Goal: Task Accomplishment & Management: Manage account settings

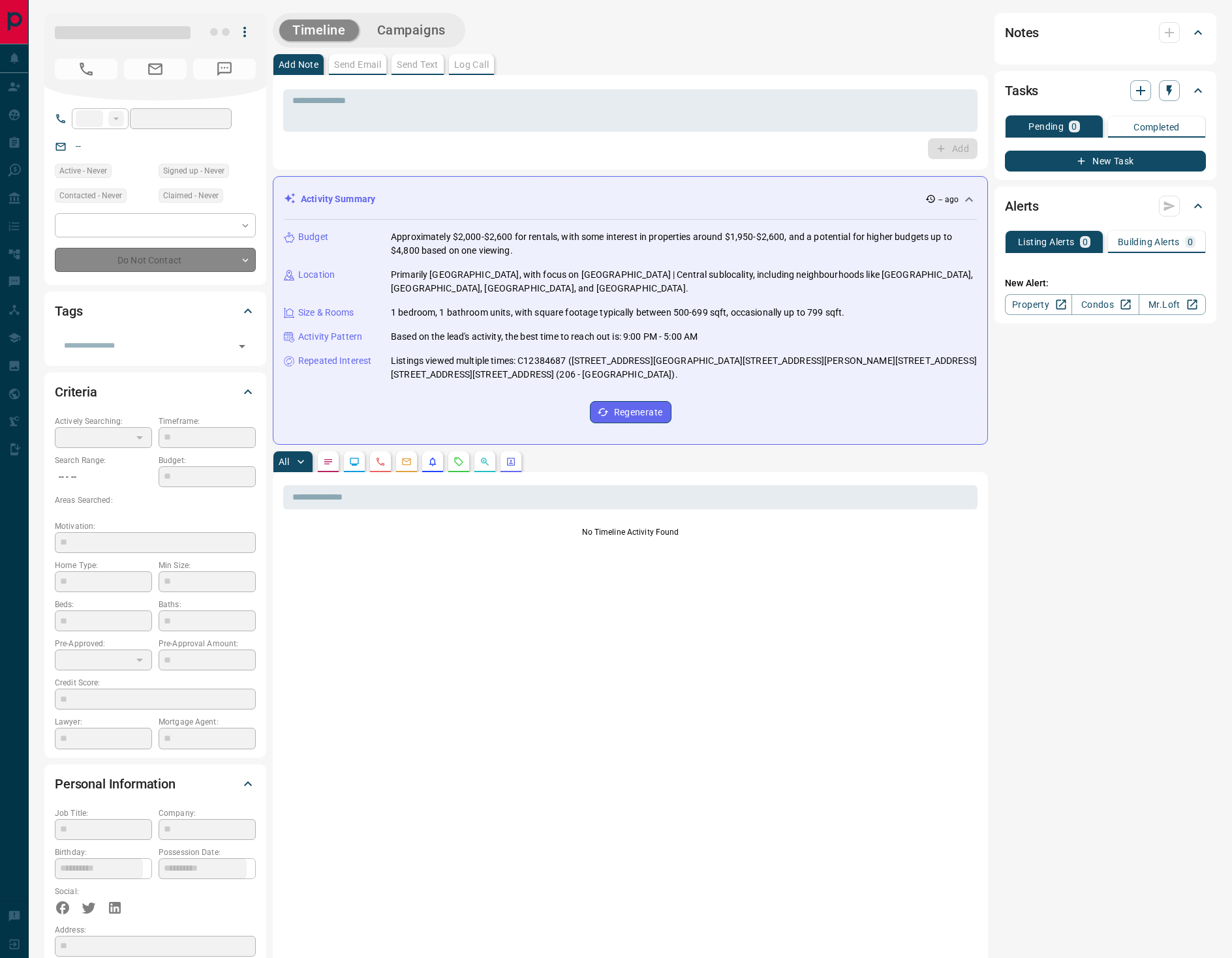
type input "**"
type input "**********"
type input "*"
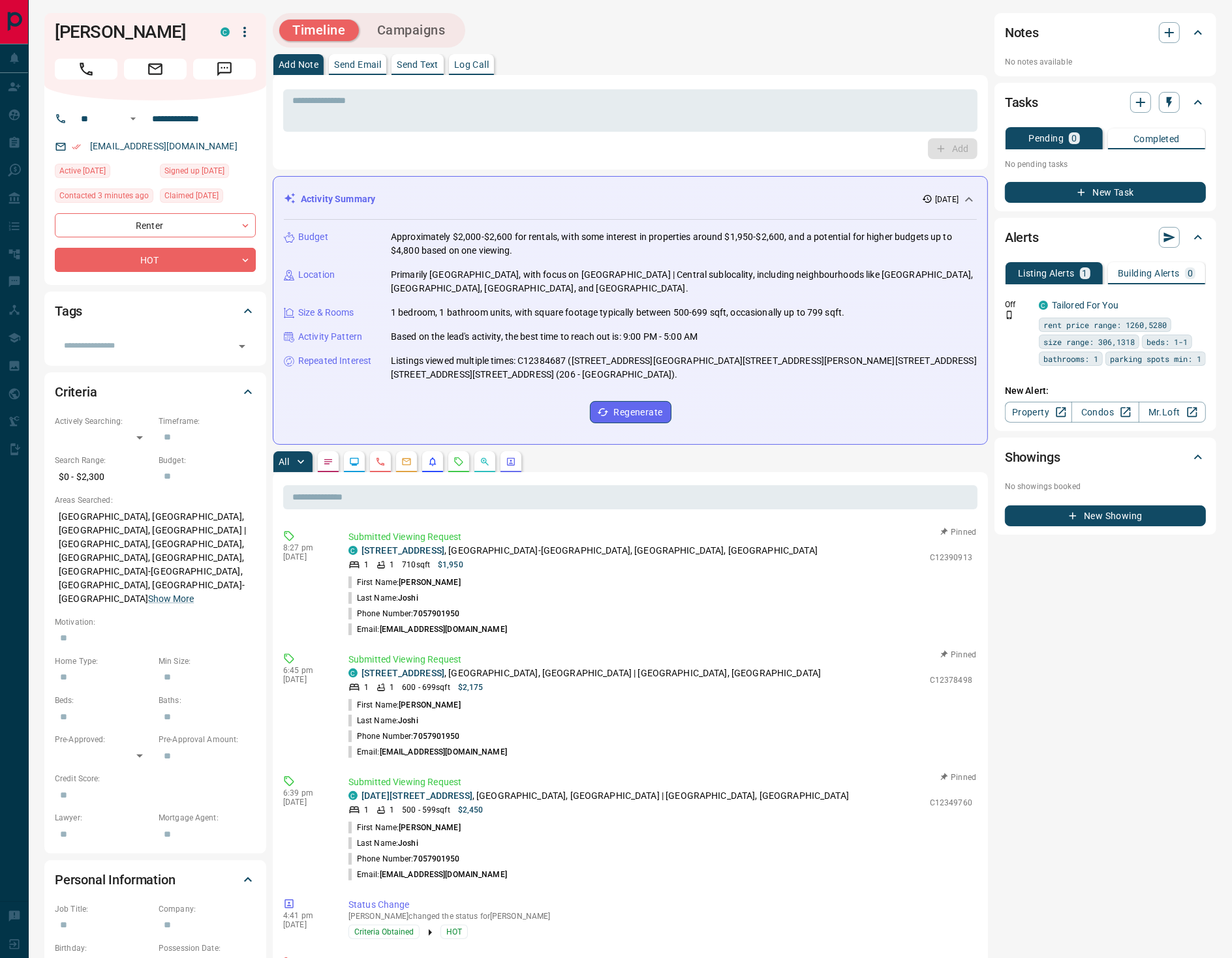
click at [453, 469] on button "button" at bounding box center [458, 461] width 21 height 21
click at [420, 20] on button "Campaigns" at bounding box center [411, 30] width 95 height 22
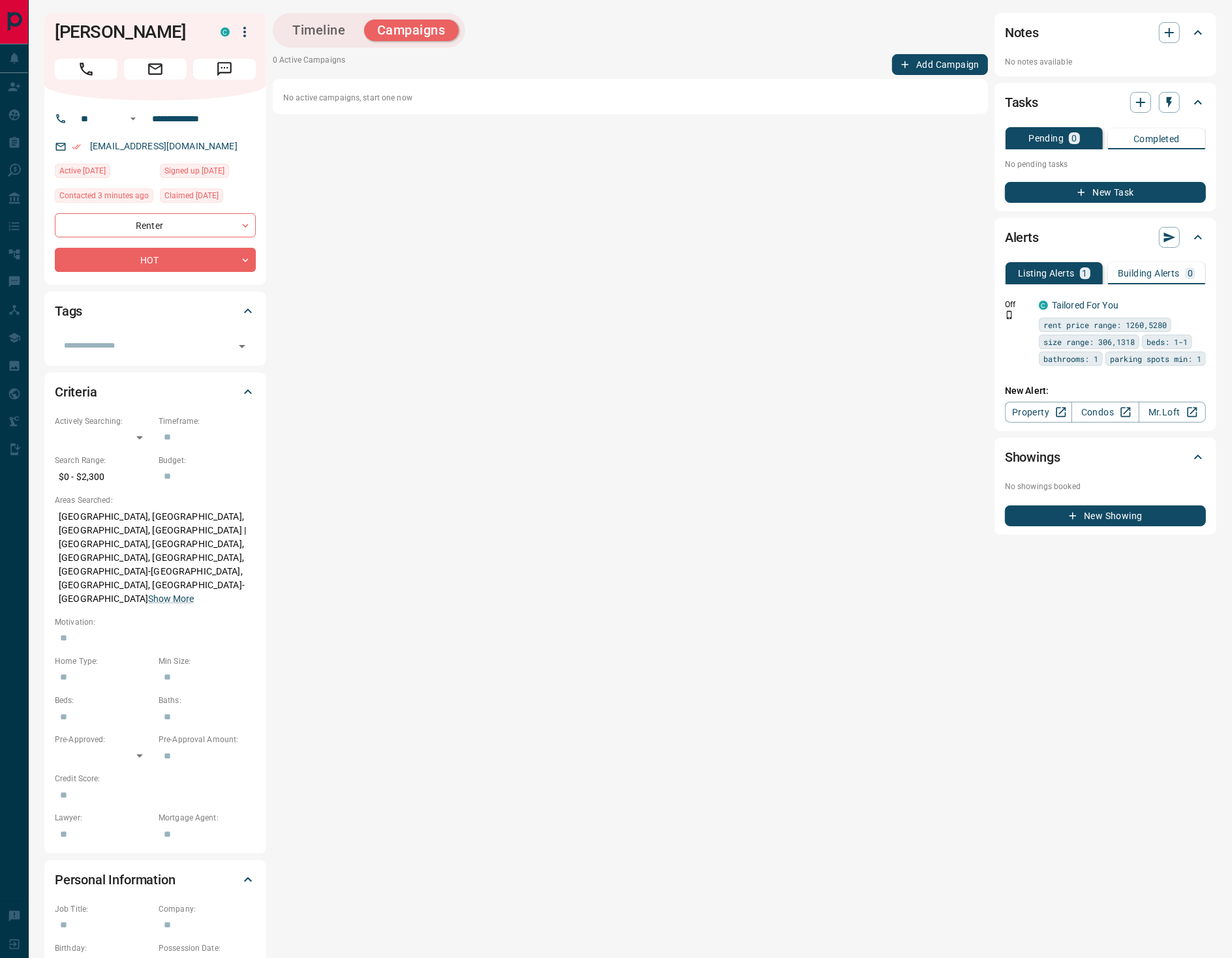
click at [939, 56] on button "Add Campaign" at bounding box center [940, 64] width 96 height 21
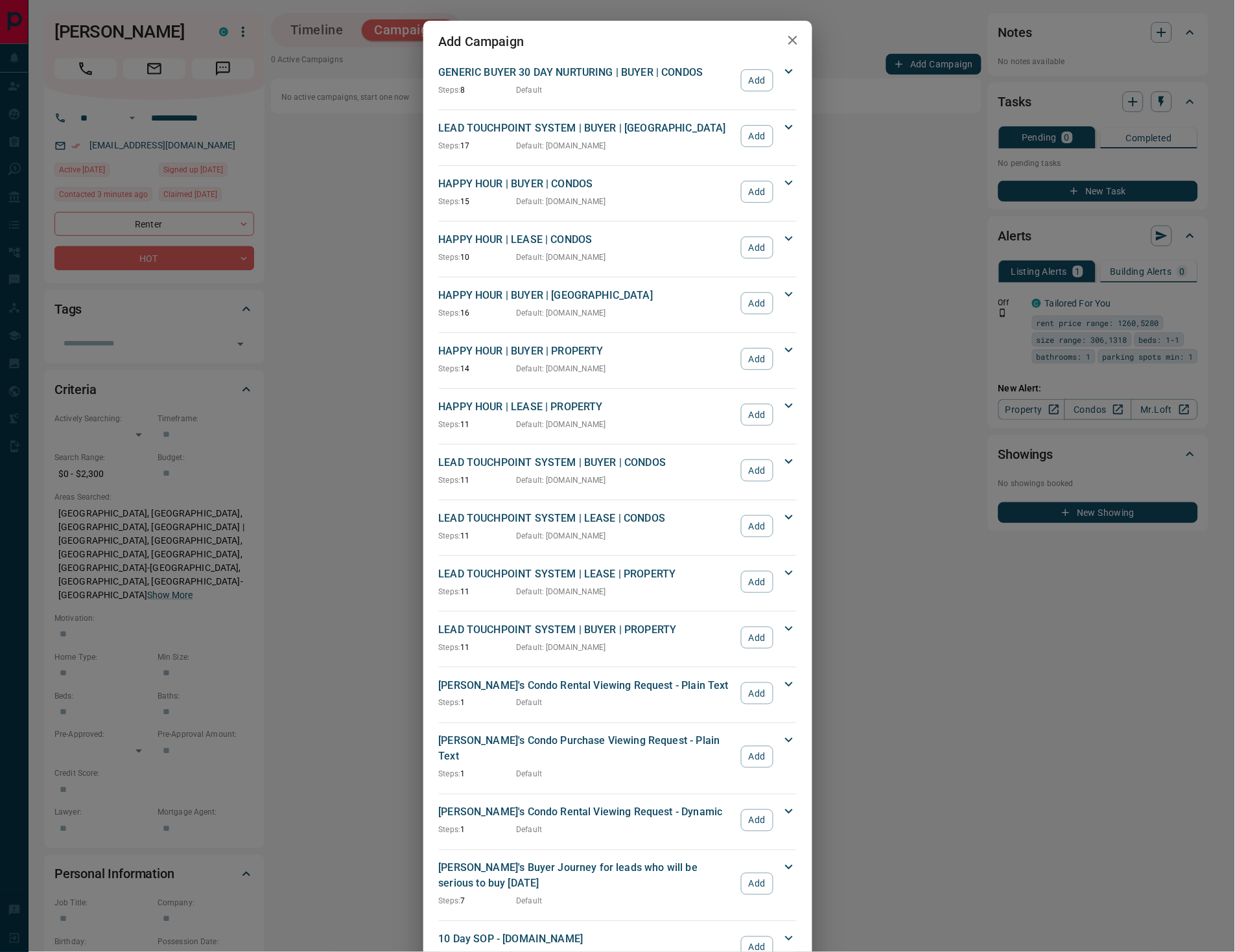
scroll to position [1225, 0]
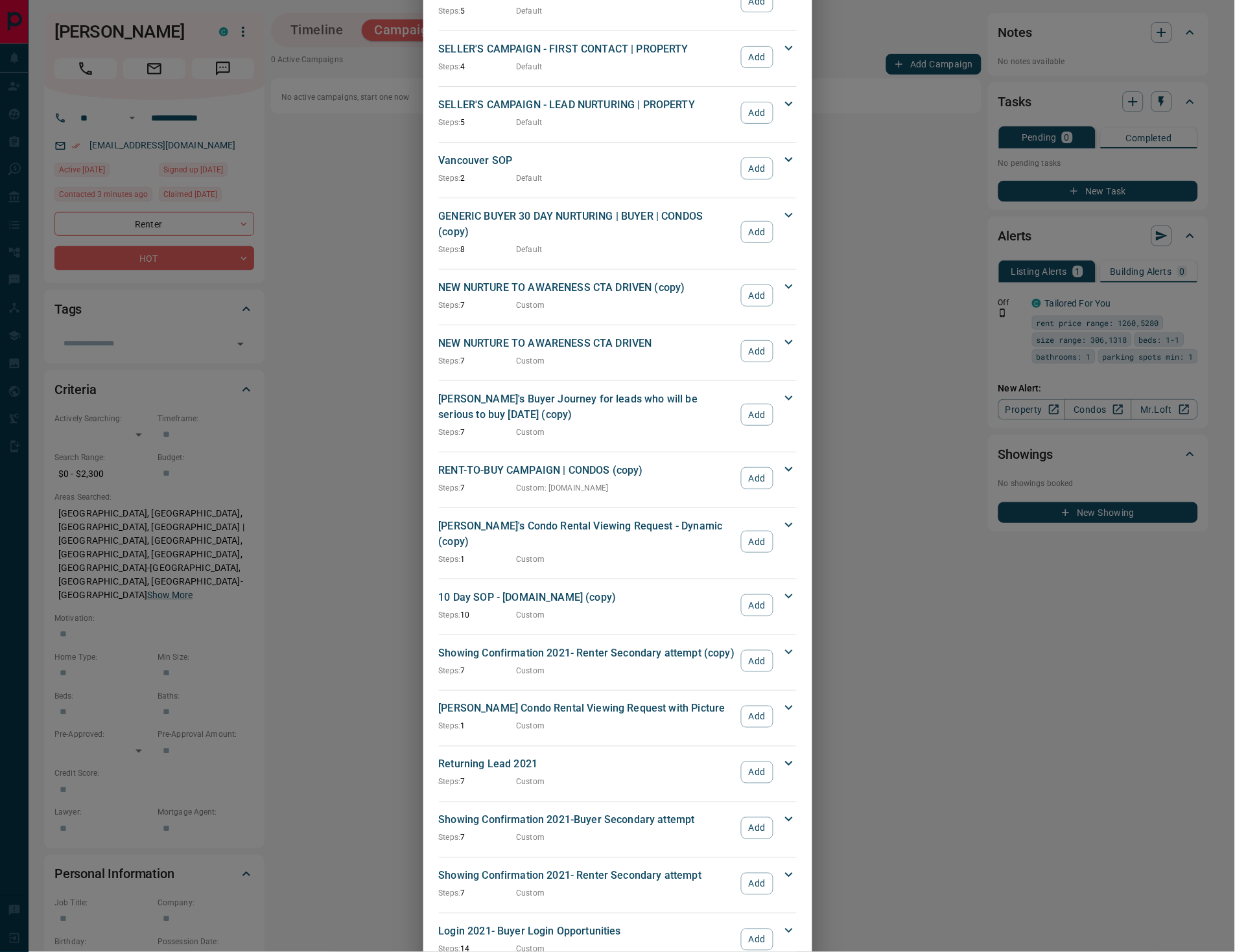
click at [754, 868] on div "Showing Confirmation 2021- Renter Secondary attempt Steps: 7 Custom Add" at bounding box center [610, 884] width 342 height 31
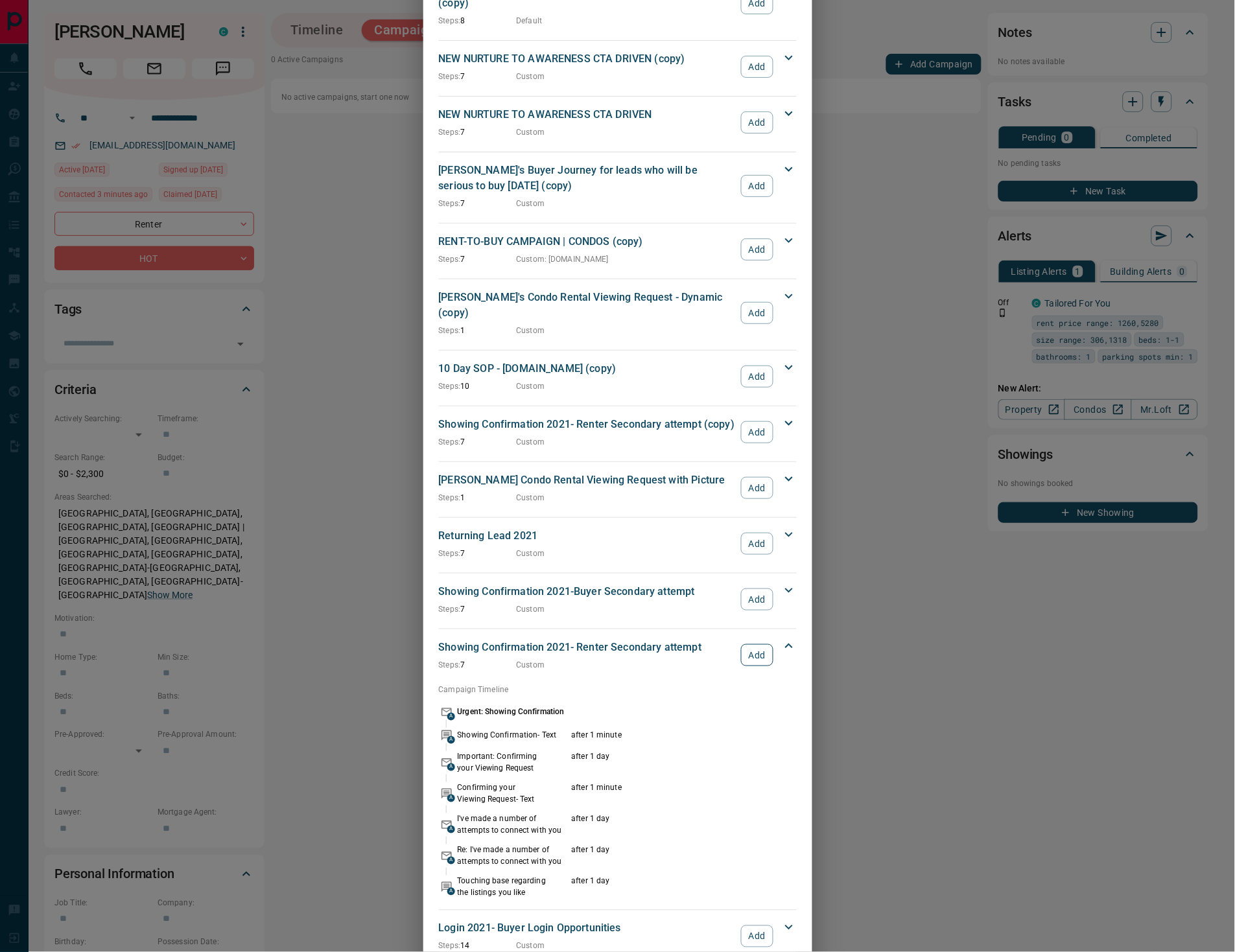
click at [744, 644] on button "Add" at bounding box center [757, 655] width 32 height 22
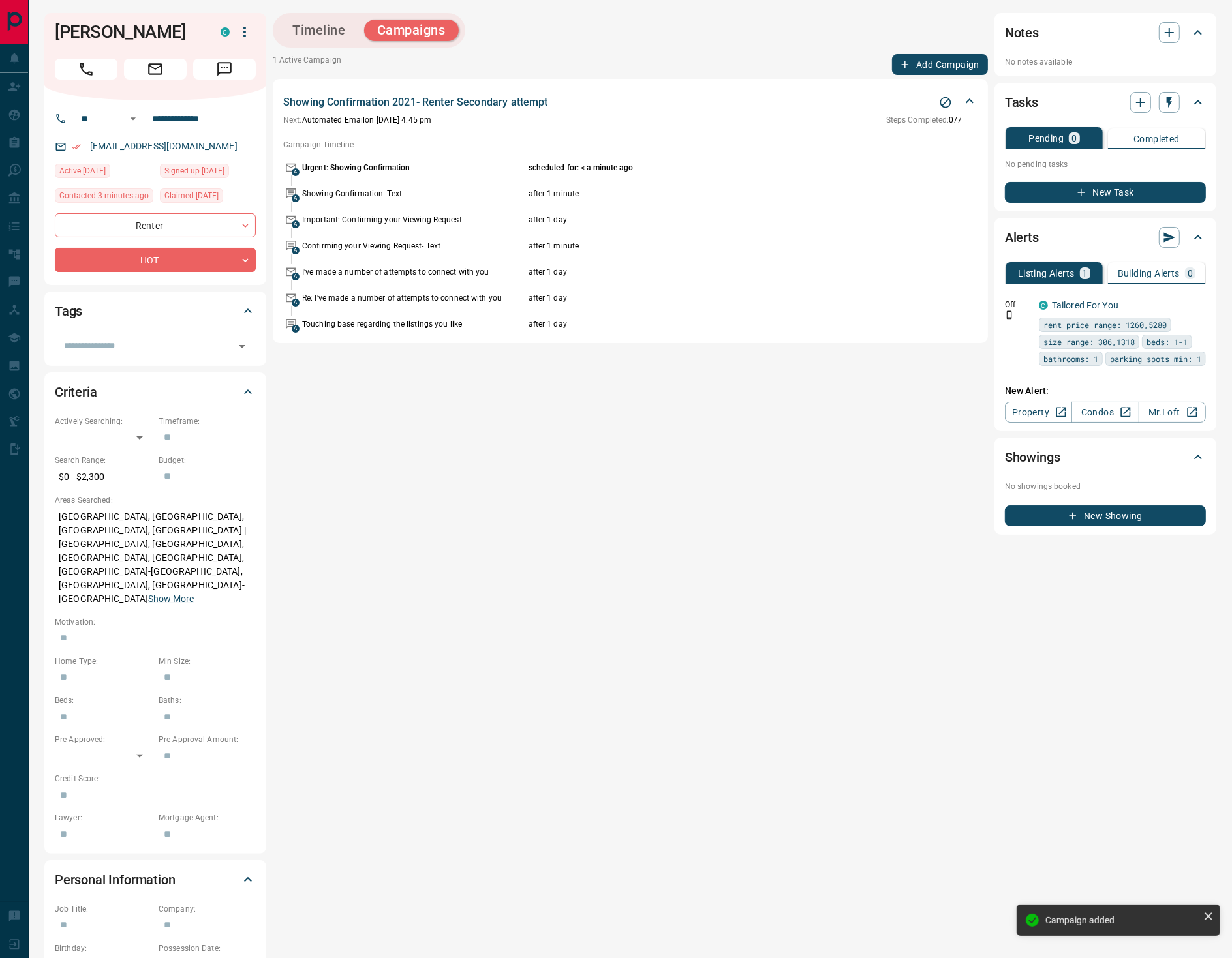
click at [954, 58] on button "Add Campaign" at bounding box center [940, 64] width 96 height 21
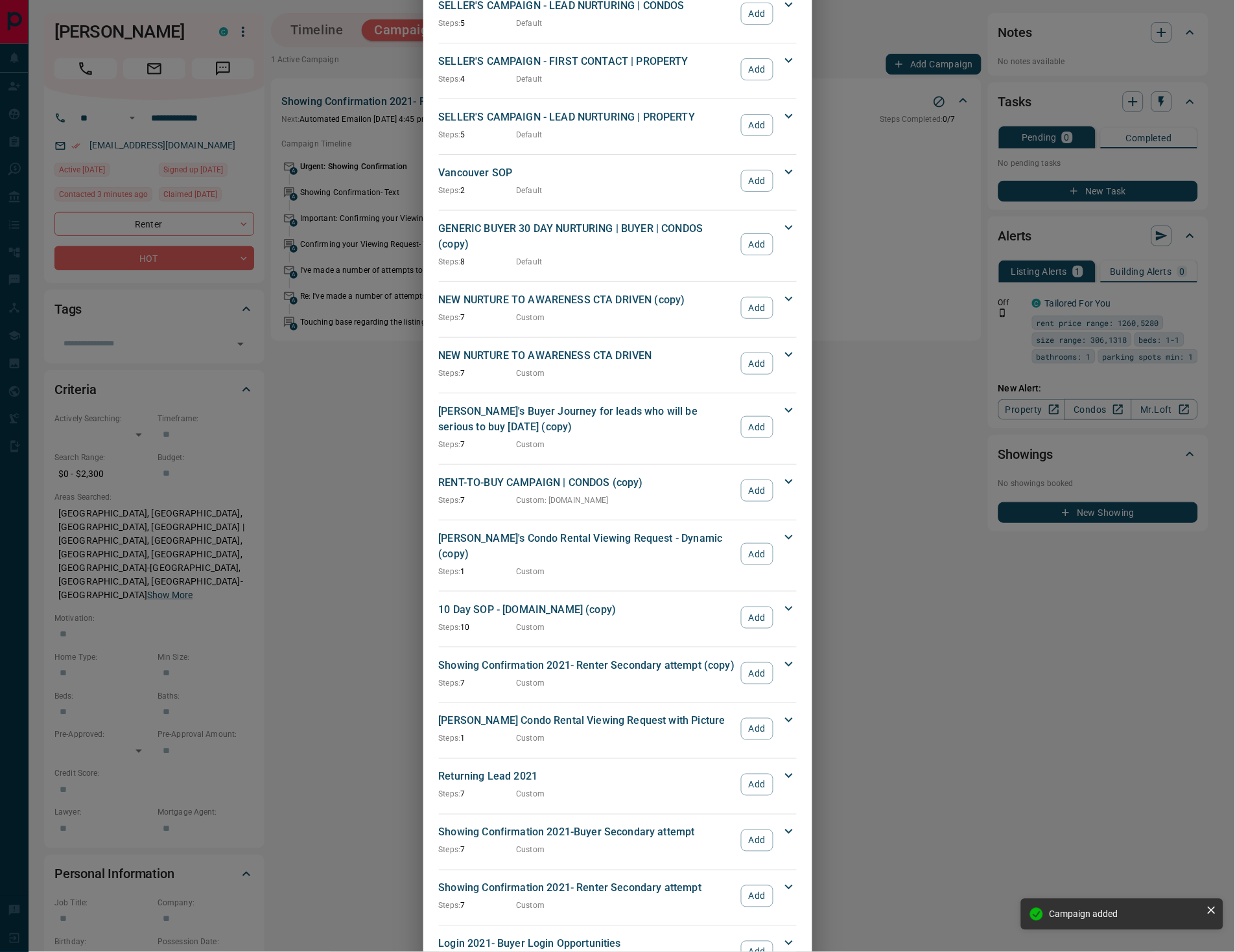
scroll to position [1225, 0]
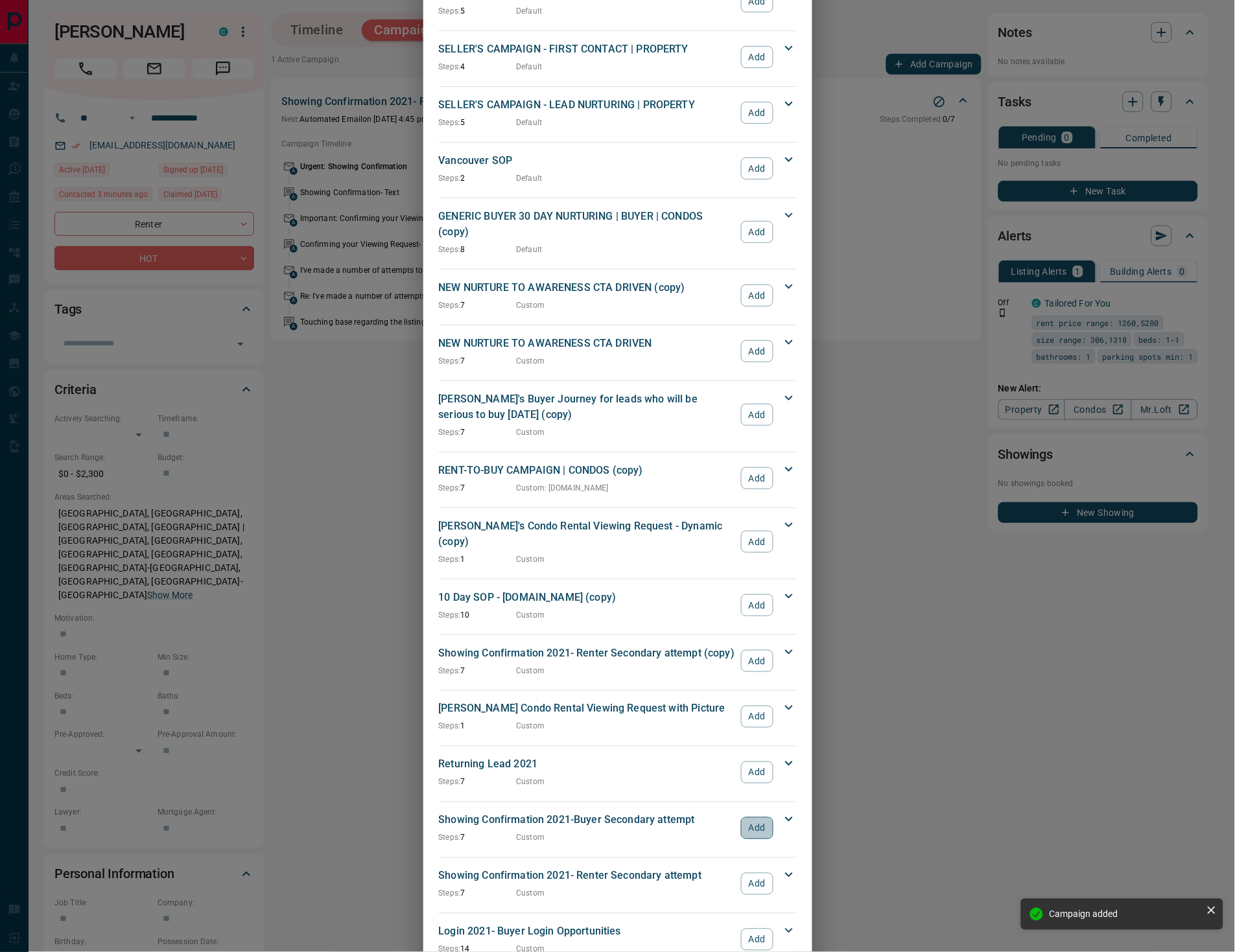
click at [749, 818] on button "Add" at bounding box center [757, 829] width 32 height 22
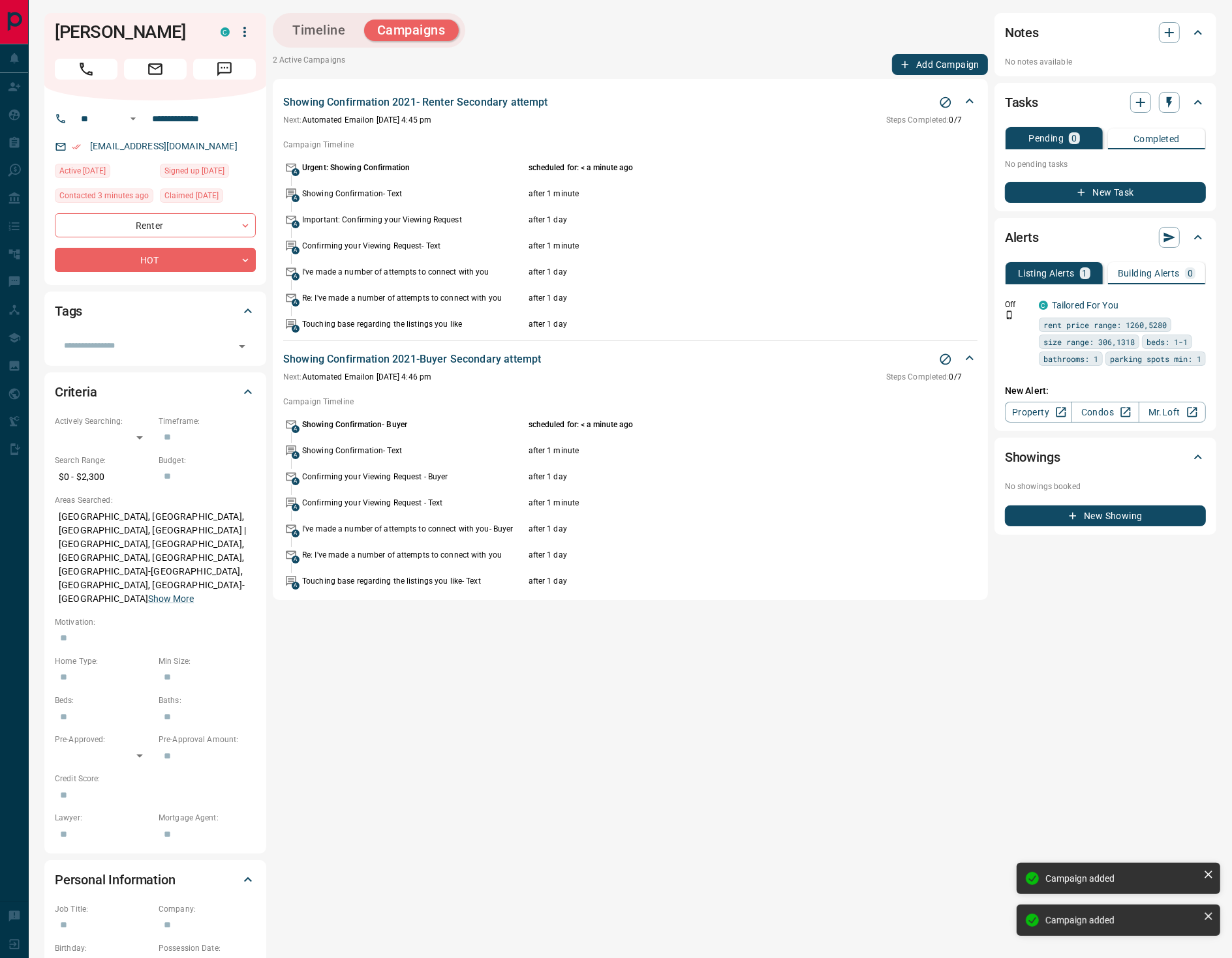
click at [934, 47] on div "Timeline Campaigns 2 Active Campaigns Add Campaign Showing Confirmation 2021- R…" at bounding box center [630, 574] width 715 height 1123
click at [935, 60] on button "Add Campaign" at bounding box center [940, 64] width 96 height 21
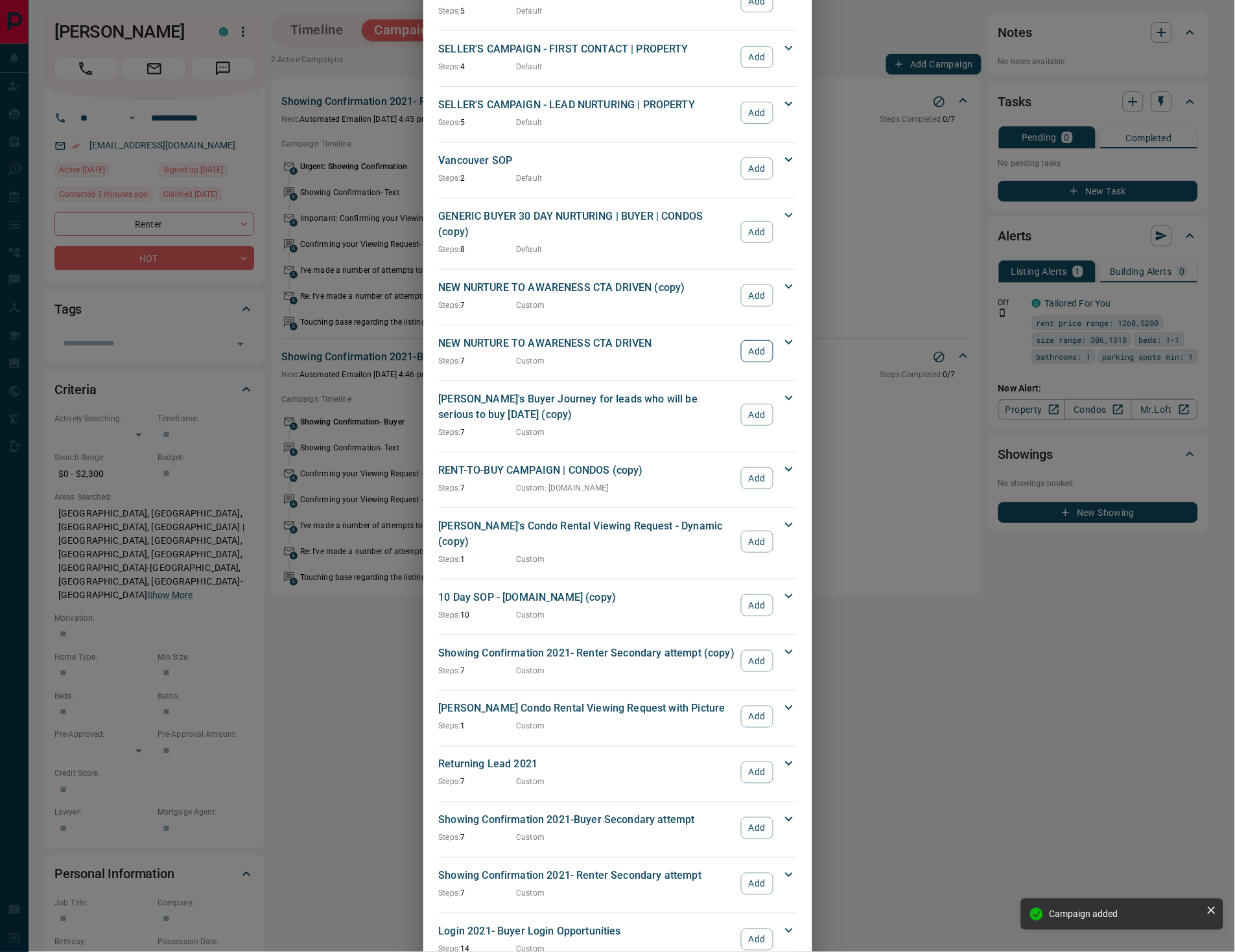
click at [741, 340] on button "Add" at bounding box center [757, 351] width 32 height 22
